Goal: Information Seeking & Learning: Learn about a topic

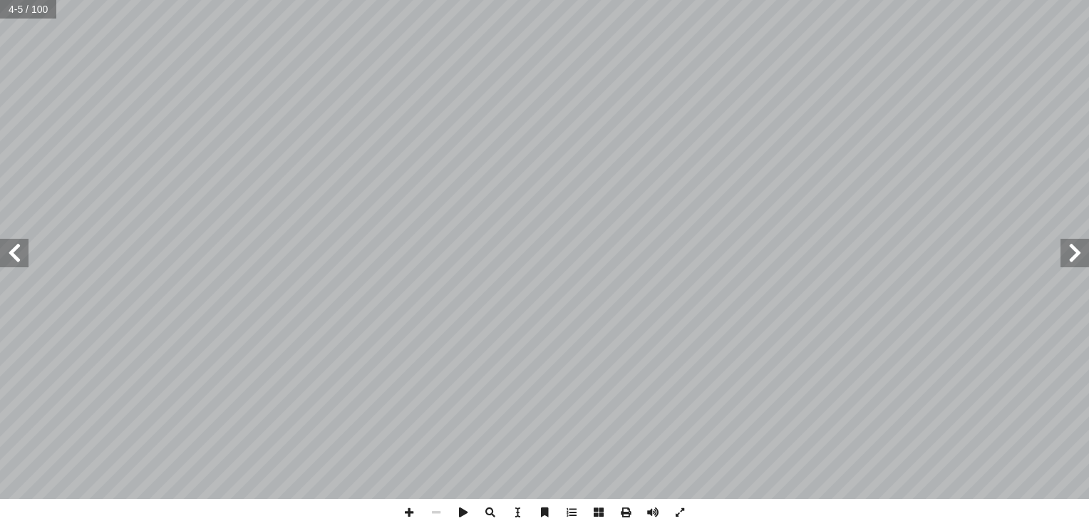
click at [23, 264] on span at bounding box center [14, 253] width 29 height 29
click at [410, 514] on span at bounding box center [409, 512] width 27 height 27
click at [433, 514] on span at bounding box center [436, 512] width 27 height 27
click at [413, 513] on span at bounding box center [409, 512] width 27 height 27
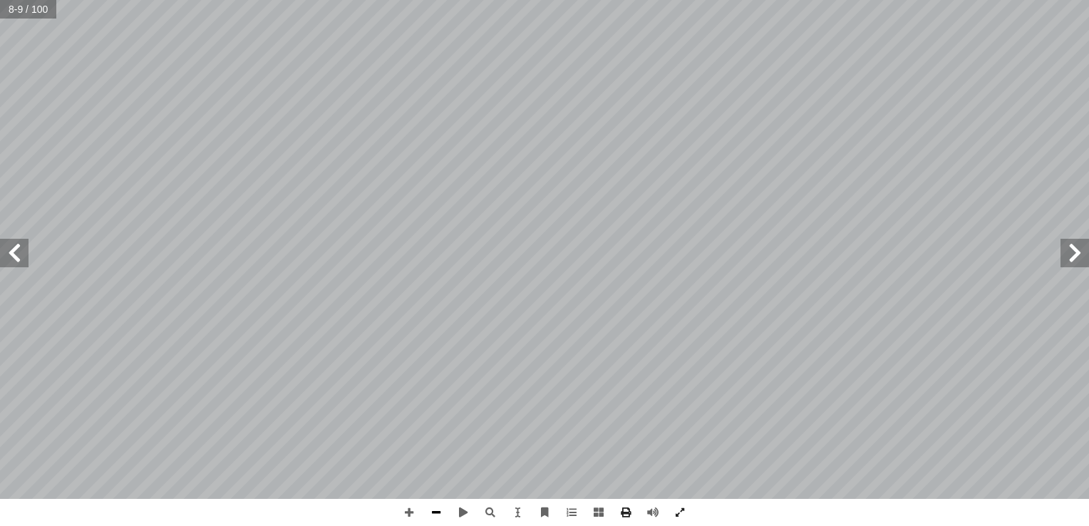
click at [433, 516] on span at bounding box center [436, 512] width 27 height 27
click at [414, 512] on span at bounding box center [409, 512] width 27 height 27
click at [638, 130] on html "الصفحة الرئيسية الصف الأول الصف الثاني الصف الثالث الصف الرابع الصف الخامس الصف…" at bounding box center [544, 65] width 1089 height 130
click at [681, 509] on div "٤ القديم: ّ دب العربي أ عصور ال� . ّ هلي � العصر الج . ّ سلامي إ العصر ال� . ّ …" at bounding box center [544, 263] width 1089 height 526
click at [408, 511] on span at bounding box center [409, 512] width 27 height 27
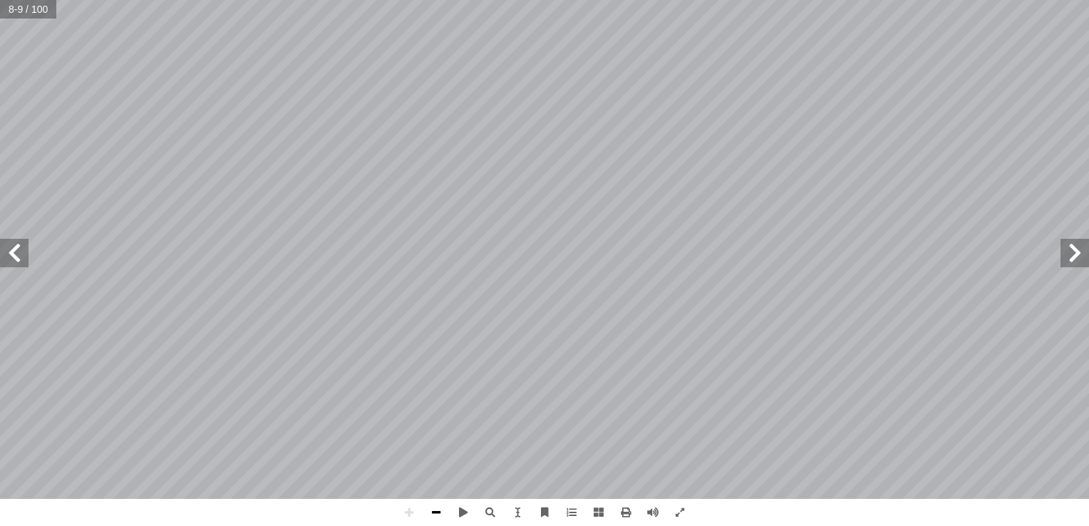
click at [444, 509] on span at bounding box center [436, 512] width 27 height 27
click at [412, 518] on span at bounding box center [409, 512] width 27 height 27
click at [14, 253] on span at bounding box center [14, 253] width 29 height 29
click at [408, 518] on span at bounding box center [409, 512] width 27 height 27
click at [413, 515] on span at bounding box center [409, 512] width 27 height 27
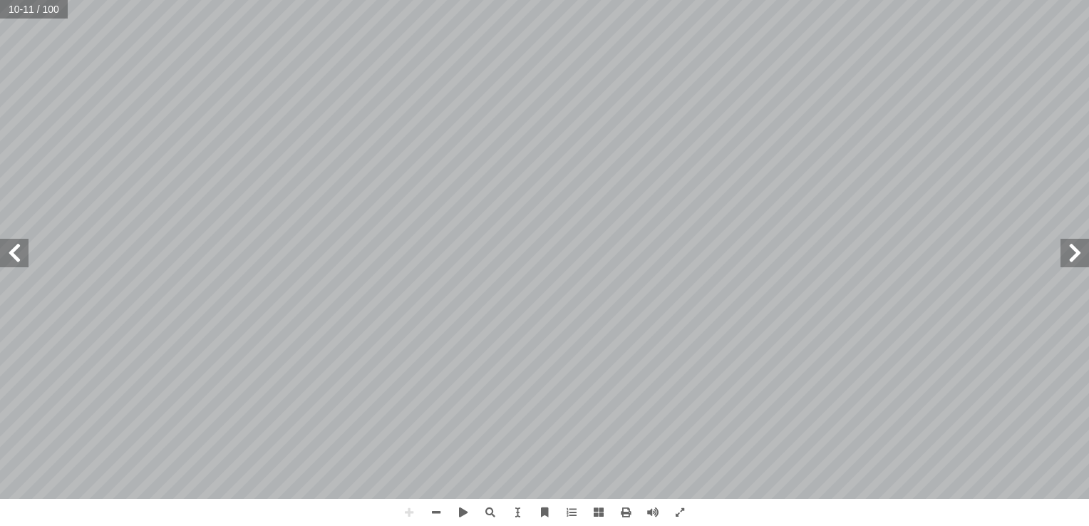
click at [21, 254] on span at bounding box center [14, 253] width 29 height 29
click at [106, 249] on div "٨ ل وجمع ّ م أ ا ّ والت خـرون بالفكـر آ ا ّ اختـص ، فيمـا ً مينـا أ ا ً تصويـرا…" at bounding box center [544, 249] width 1089 height 499
drag, startPoint x: 21, startPoint y: 254, endPoint x: -3, endPoint y: 535, distance: 281.9
click at [0, 130] on html "الصفحة الرئيسية الصف الأول الصف الثاني الصف الثالث الصف الرابع الصف الخامس الصف…" at bounding box center [544, 65] width 1089 height 130
click at [742, 258] on span at bounding box center [1075, 253] width 29 height 29
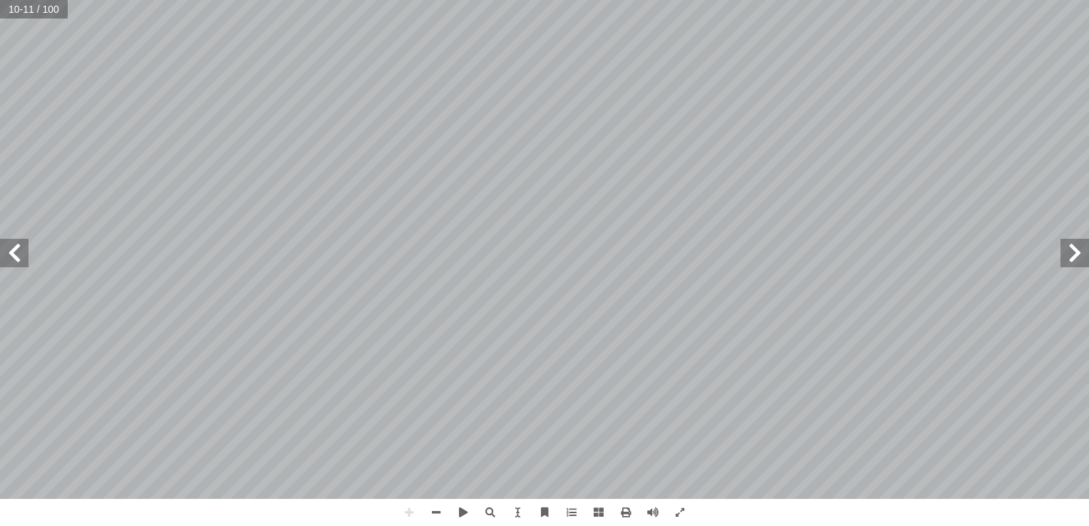
click at [742, 130] on html "الصفحة الرئيسية الصف الأول الصف الثاني الصف الثالث الصف الرابع الصف الخامس الصف…" at bounding box center [544, 65] width 1089 height 130
